Goal: Navigation & Orientation: Find specific page/section

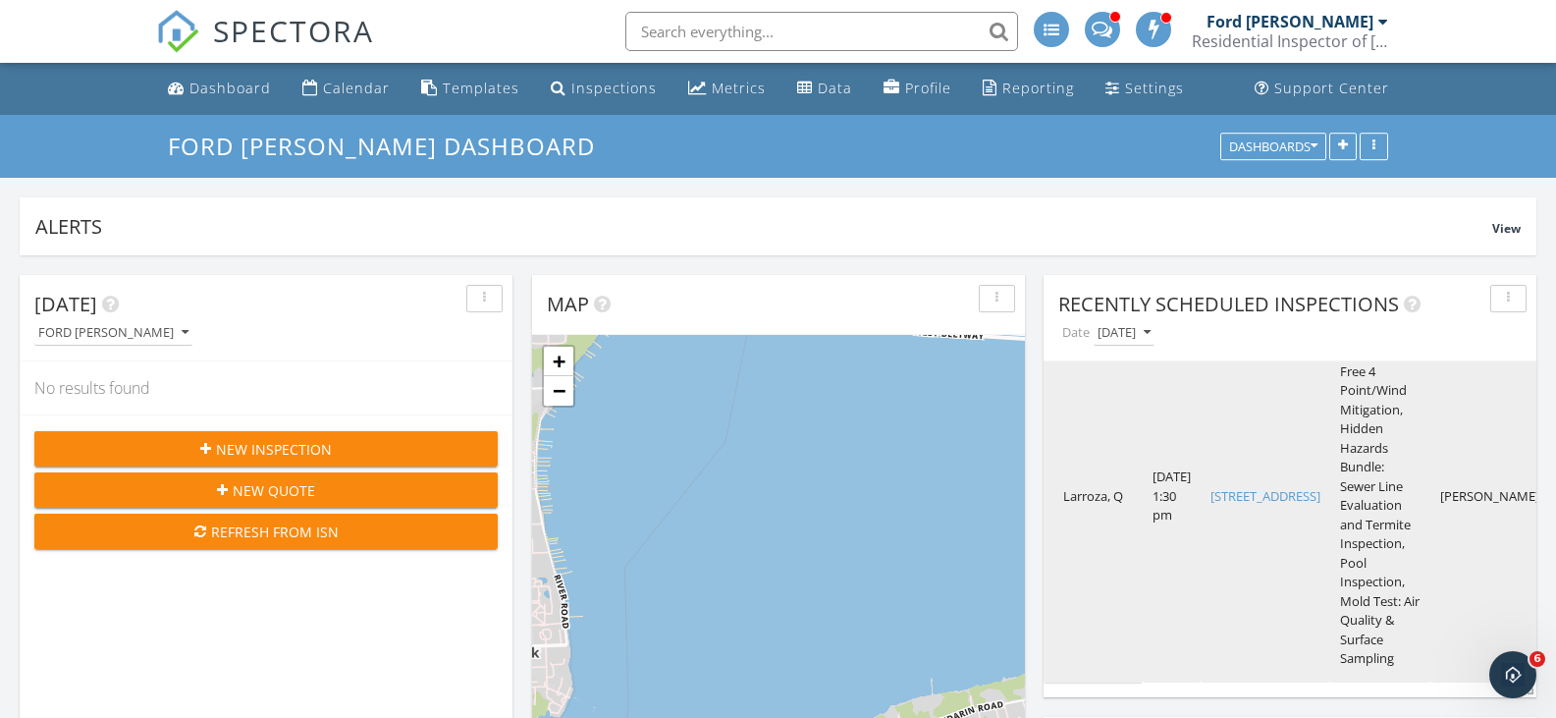
scroll to position [262, 0]
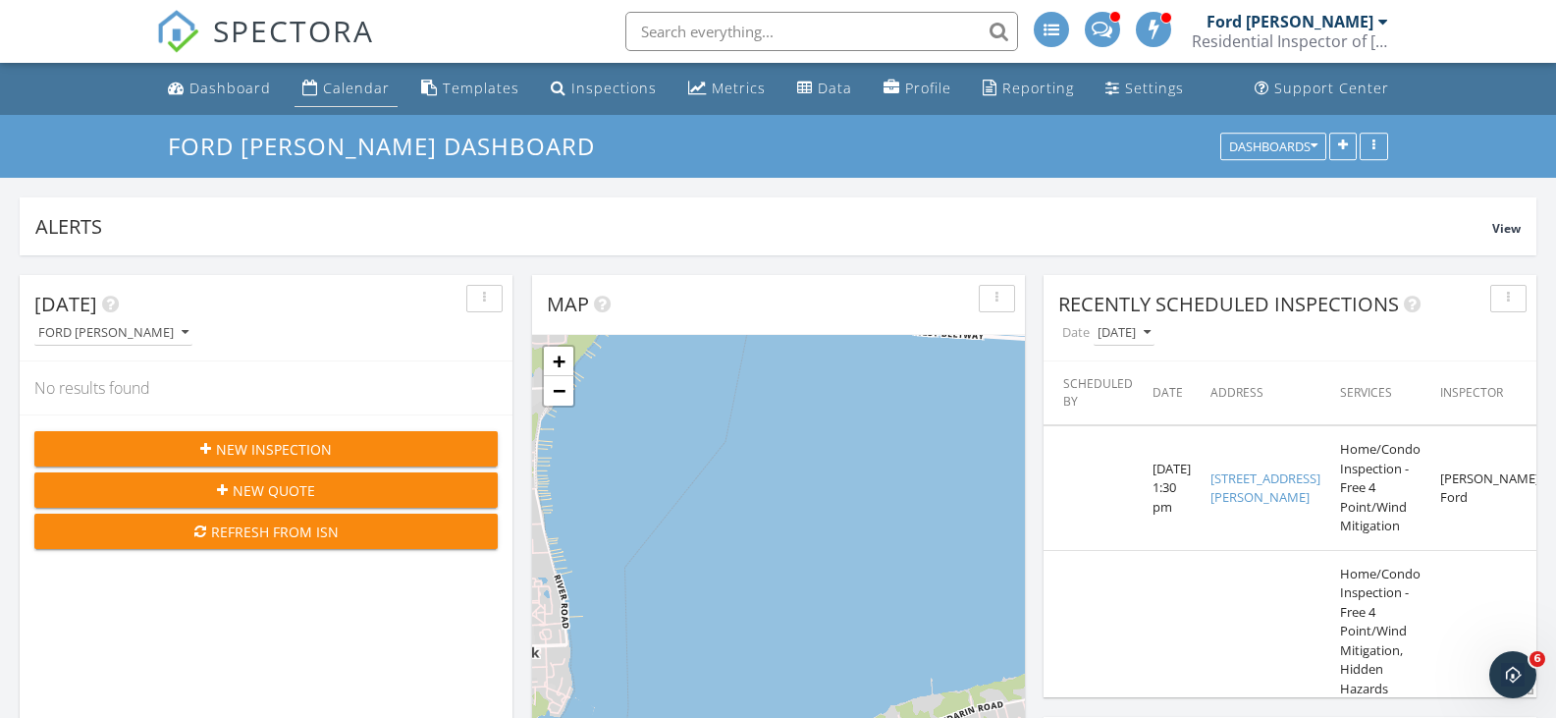
click at [361, 81] on div "Calendar" at bounding box center [356, 88] width 67 height 19
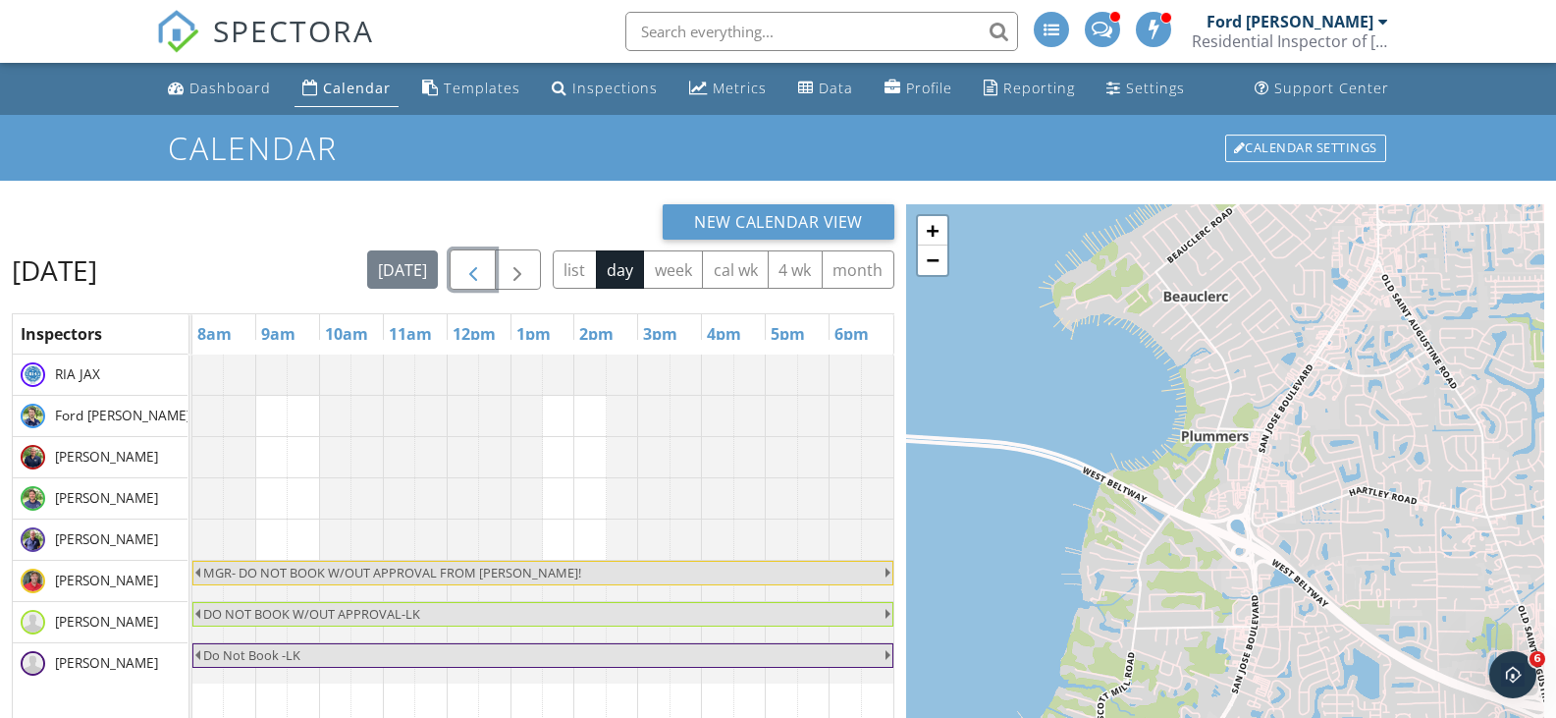
click at [478, 258] on span "button" at bounding box center [473, 270] width 24 height 24
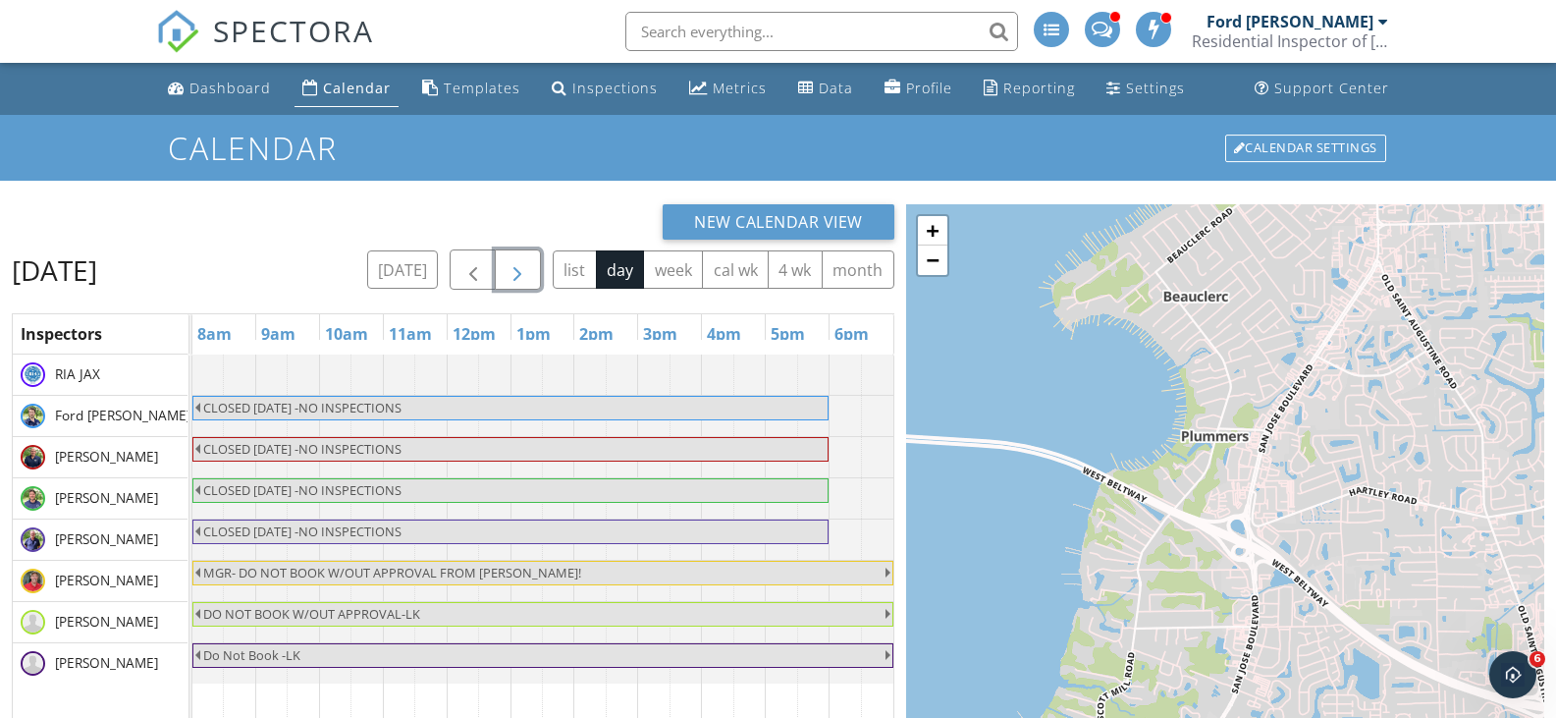
click at [527, 268] on span "button" at bounding box center [518, 270] width 24 height 24
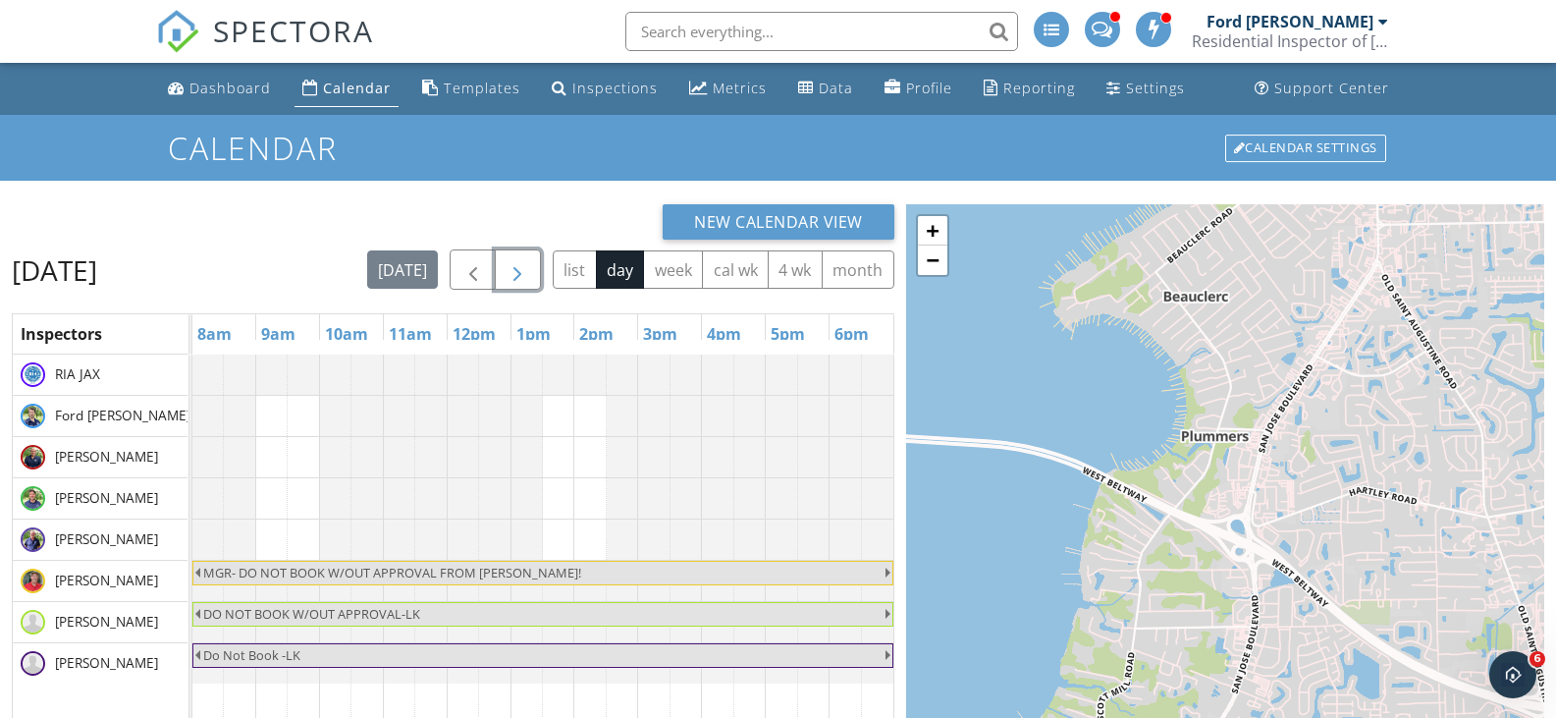
click at [527, 268] on span "button" at bounding box center [518, 270] width 24 height 24
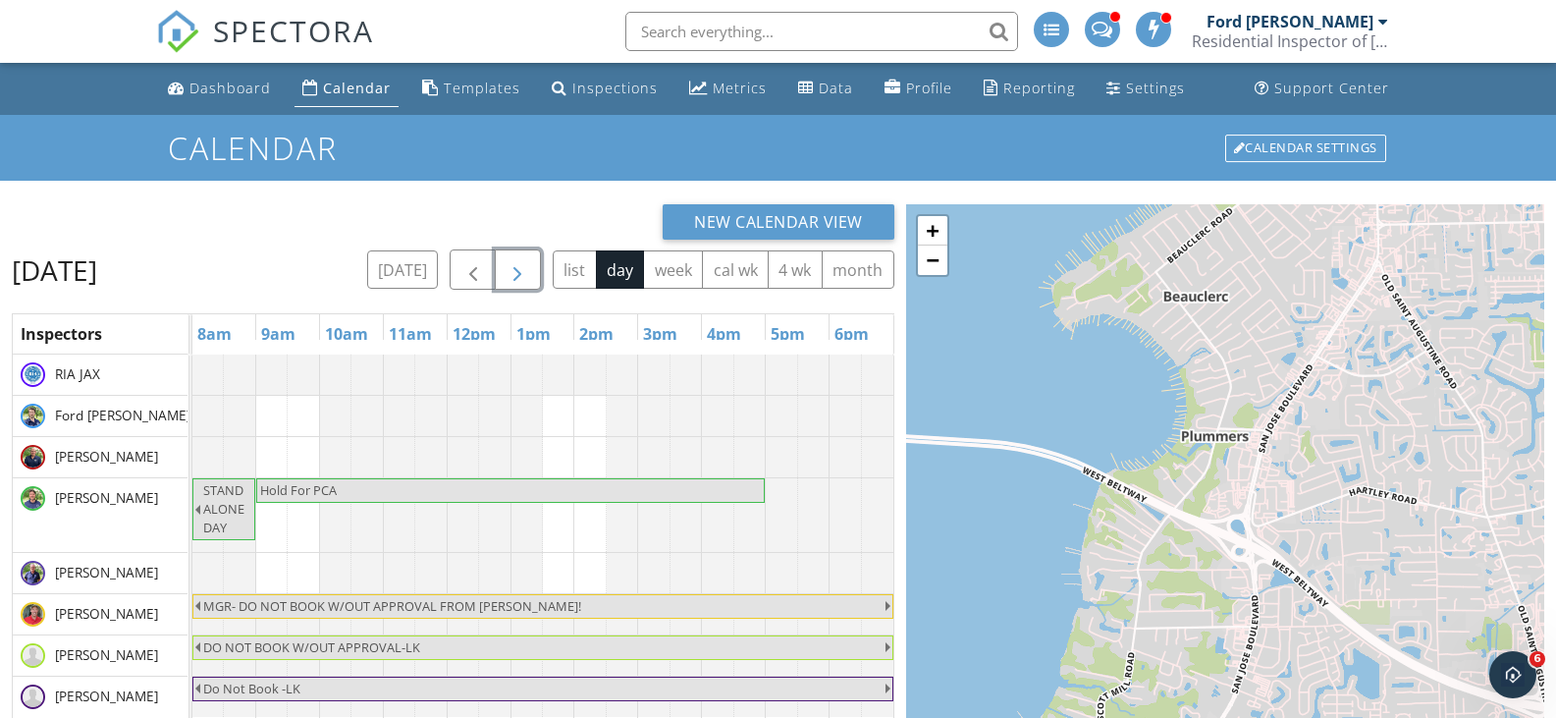
click at [527, 268] on span "button" at bounding box center [518, 270] width 24 height 24
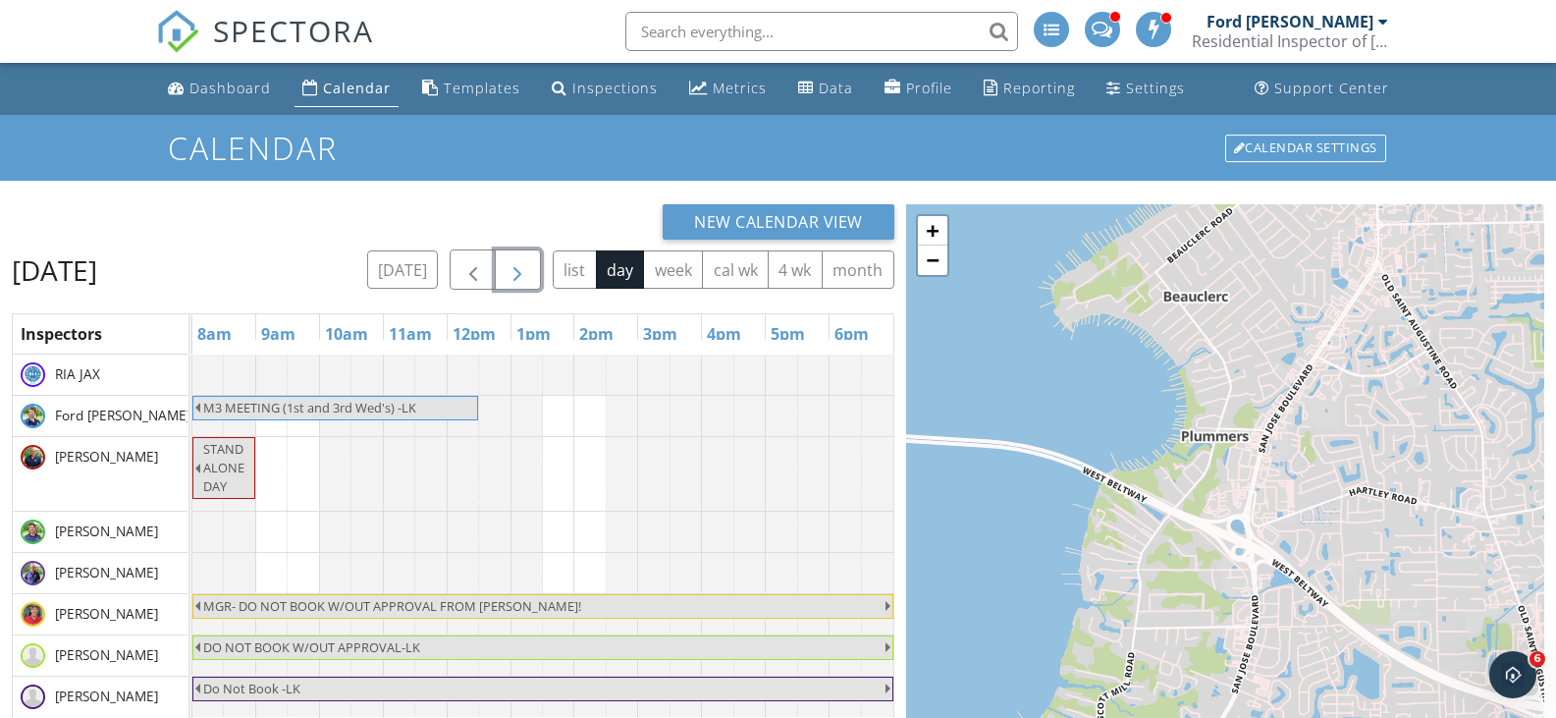
click at [527, 268] on span "button" at bounding box center [518, 270] width 24 height 24
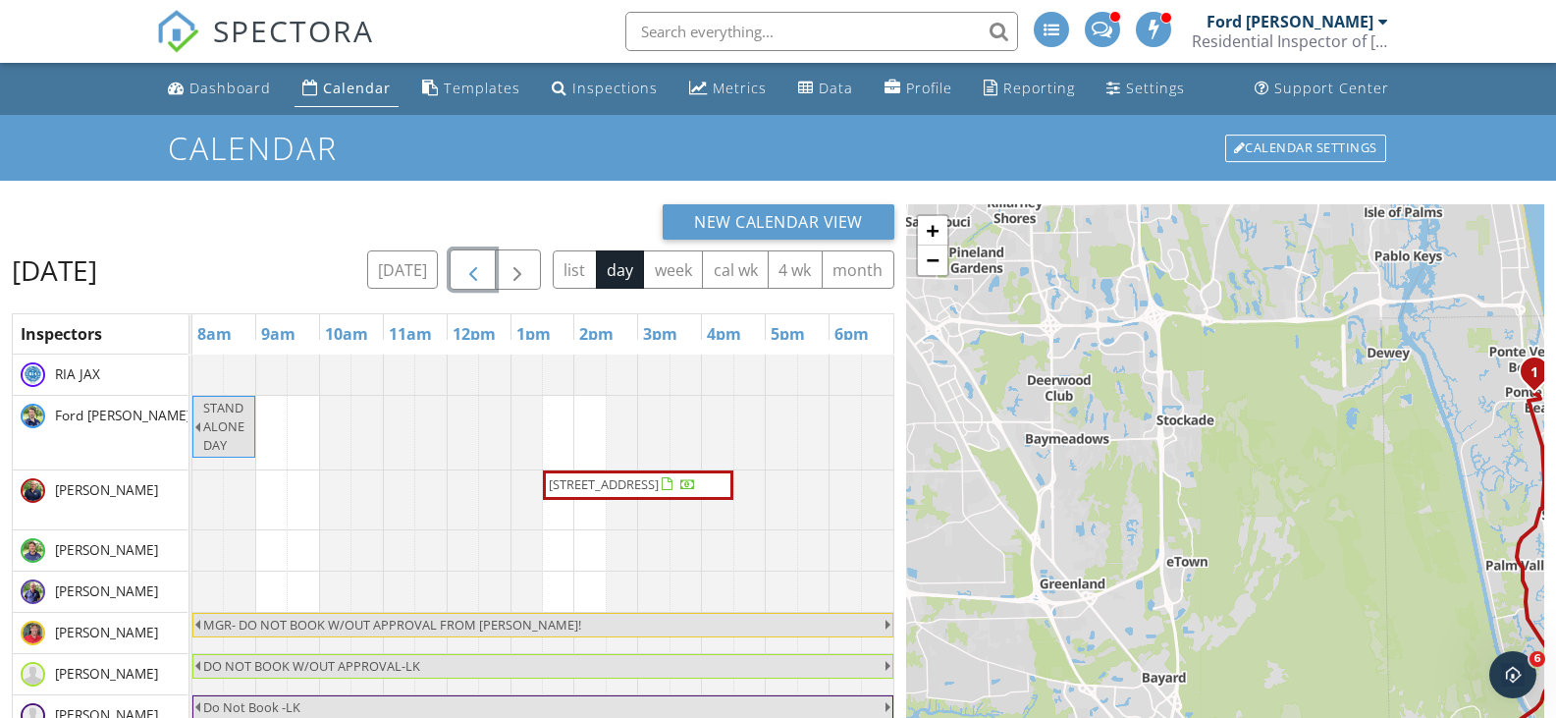
click at [476, 268] on span "button" at bounding box center [473, 270] width 24 height 24
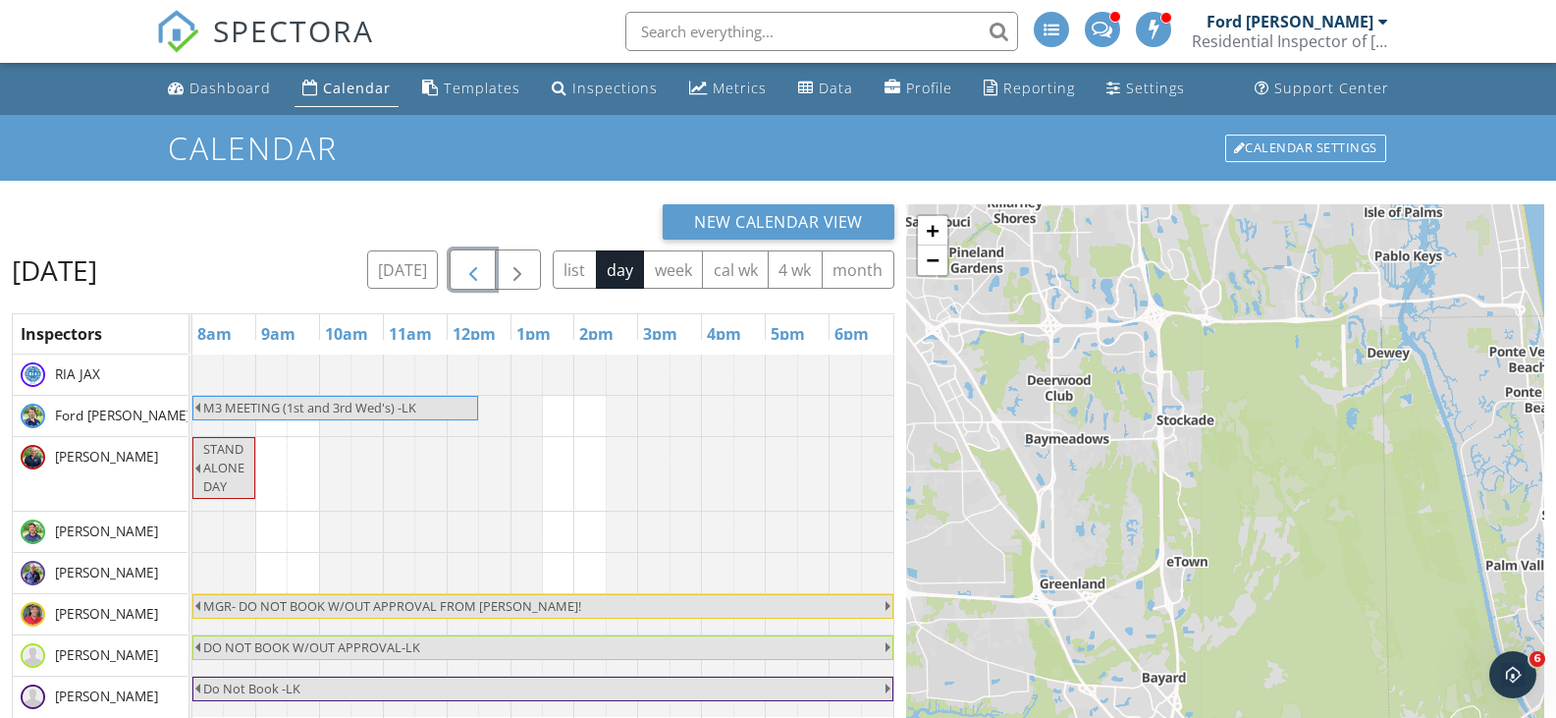
click at [476, 268] on span "button" at bounding box center [473, 270] width 24 height 24
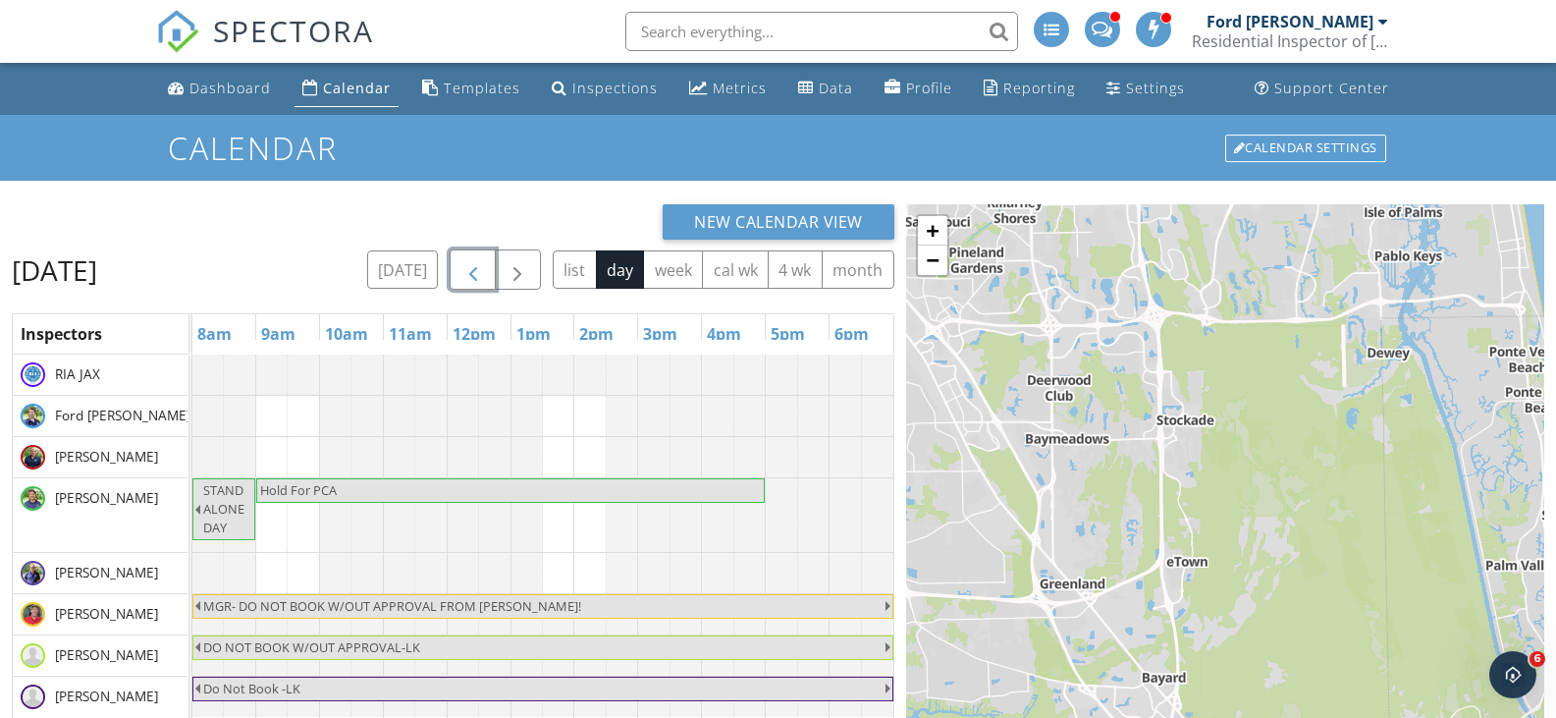
click at [476, 268] on span "button" at bounding box center [473, 270] width 24 height 24
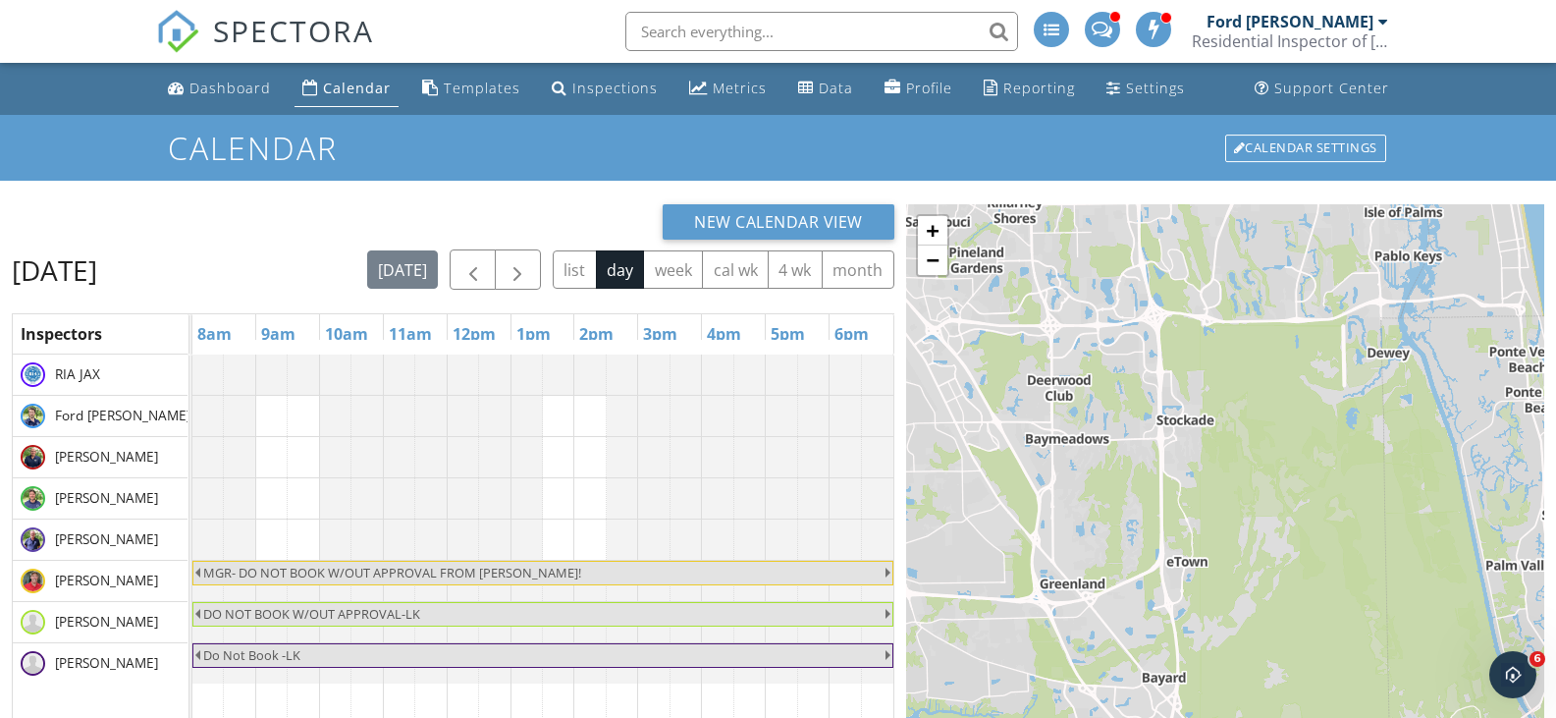
click at [356, 233] on div "New Calendar View" at bounding box center [453, 221] width 883 height 35
click at [227, 87] on div "Dashboard" at bounding box center [229, 88] width 81 height 19
